Goal: Task Accomplishment & Management: Manage account settings

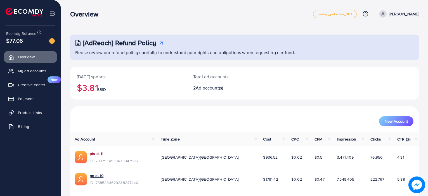
click at [97, 152] on link "pts cl 11" at bounding box center [114, 154] width 48 height 6
click at [44, 65] on ul "Overview My ad accounts Creative center New Payment Product Links Billing" at bounding box center [30, 93] width 61 height 89
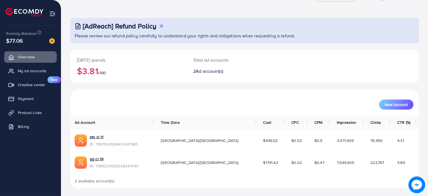
scroll to position [18, 0]
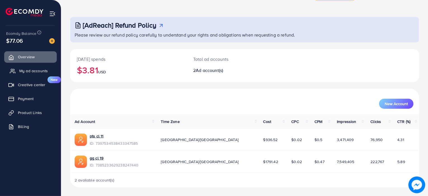
click at [46, 67] on link "My ad accounts" at bounding box center [30, 70] width 53 height 11
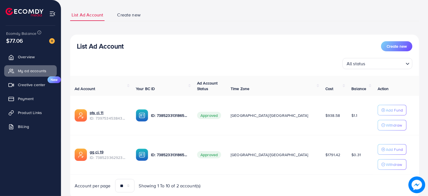
scroll to position [39, 0]
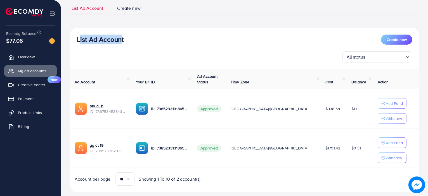
drag, startPoint x: 75, startPoint y: 36, endPoint x: 120, endPoint y: 41, distance: 44.7
click at [120, 41] on div "List Ad Account Create new All status Loading..." at bounding box center [244, 49] width 349 height 28
click at [120, 41] on h3 "List Ad Account" at bounding box center [100, 39] width 47 height 8
drag, startPoint x: 125, startPoint y: 42, endPoint x: 77, endPoint y: 38, distance: 47.9
click at [77, 38] on div "List Ad Account Create new" at bounding box center [244, 40] width 335 height 10
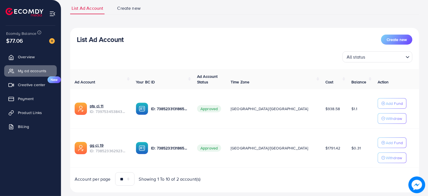
click at [77, 38] on h3 "List Ad Account" at bounding box center [100, 39] width 47 height 8
drag, startPoint x: 122, startPoint y: 39, endPoint x: 80, endPoint y: 39, distance: 41.9
click at [80, 39] on h3 "List Ad Account" at bounding box center [100, 39] width 47 height 8
